Goal: Information Seeking & Learning: Learn about a topic

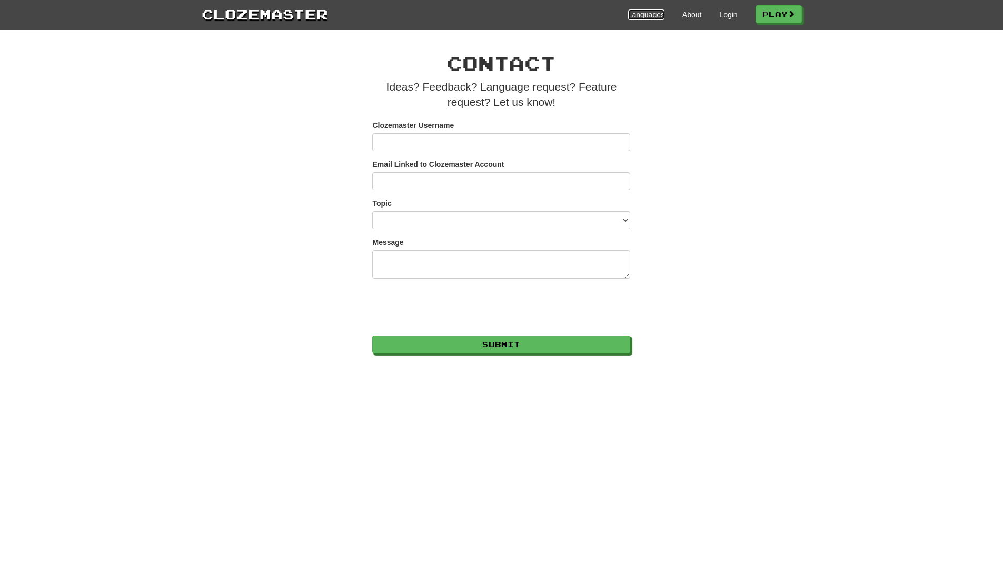
click at [634, 15] on link "Languages" at bounding box center [646, 14] width 36 height 11
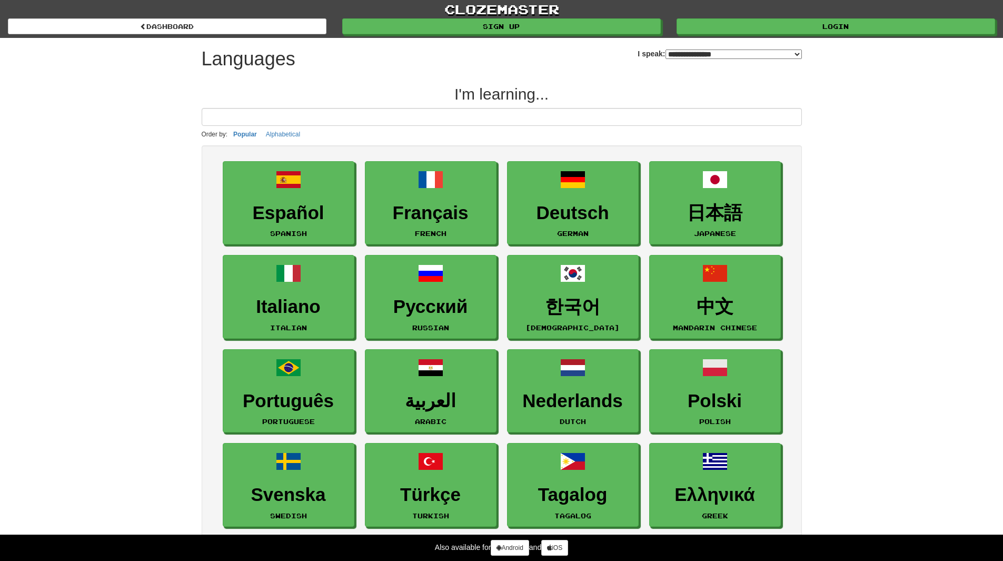
select select "*******"
